Goal: Information Seeking & Learning: Learn about a topic

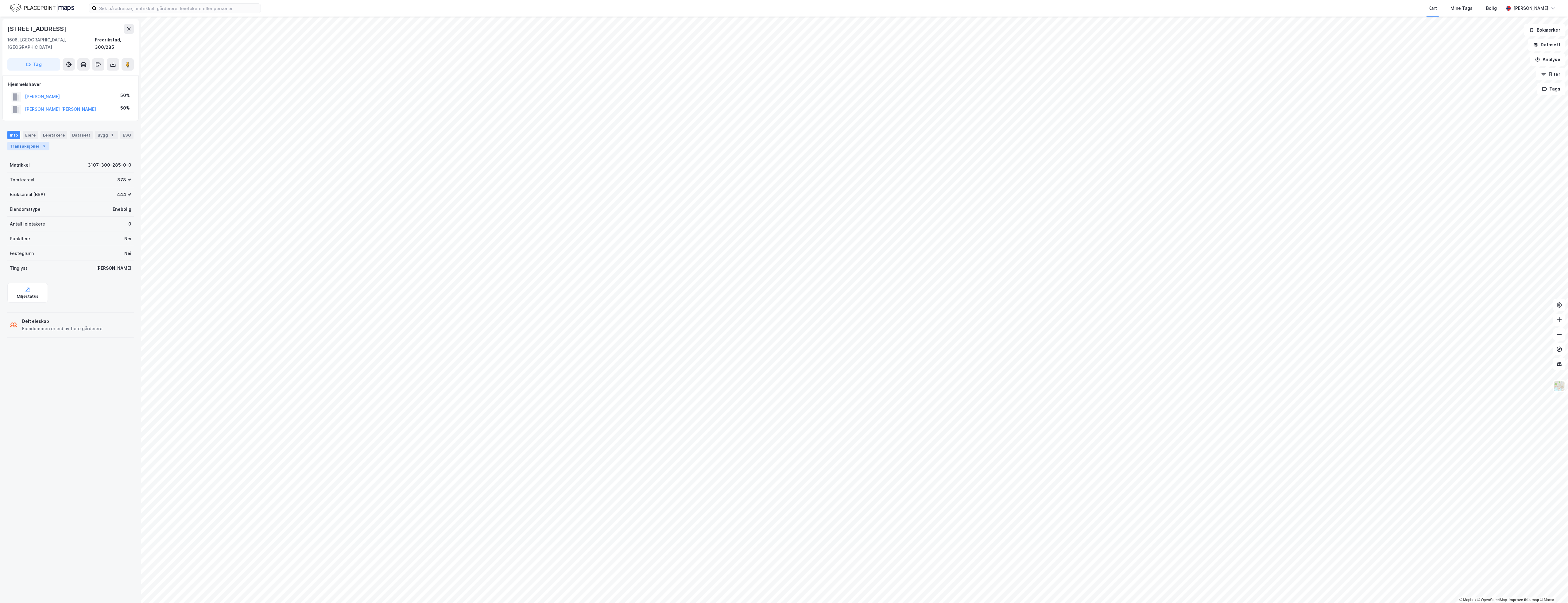
click at [45, 142] on div "Transaksjoner 6" at bounding box center [28, 146] width 42 height 9
